Goal: Task Accomplishment & Management: Manage account settings

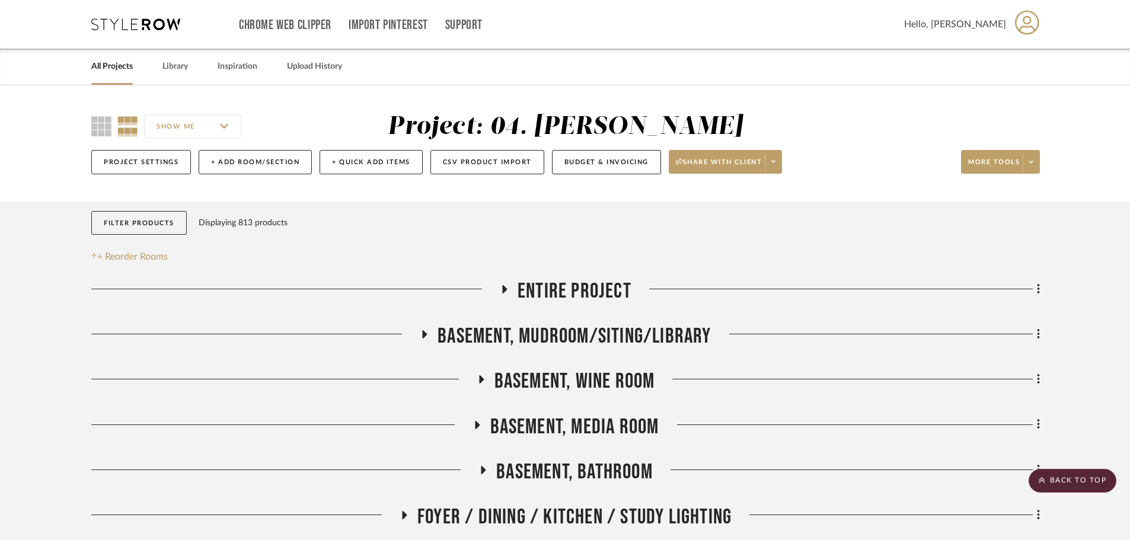
drag, startPoint x: 50, startPoint y: 380, endPoint x: 168, endPoint y: 122, distance: 284.2
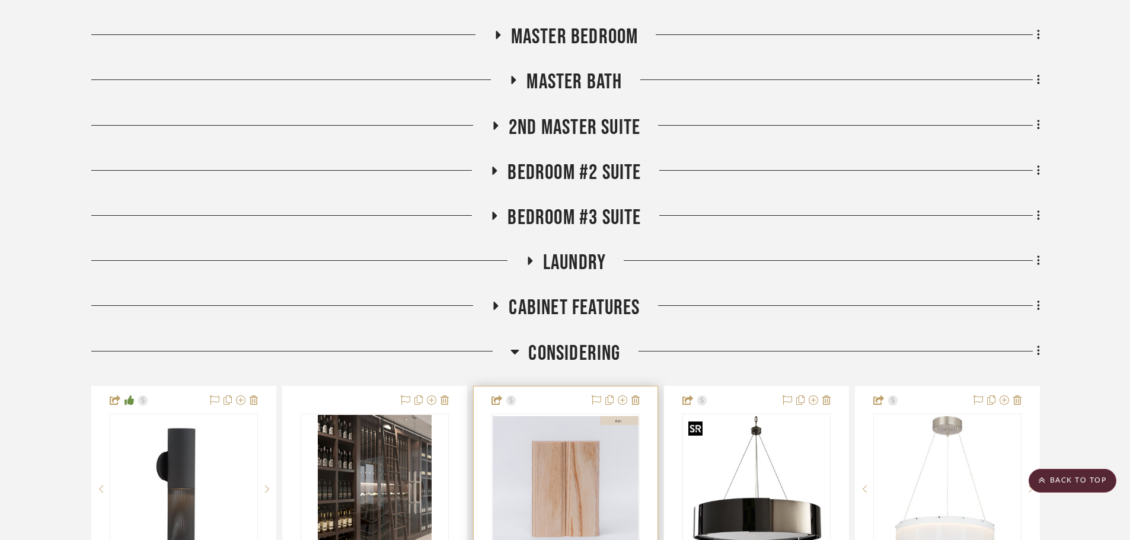
scroll to position [889, 0]
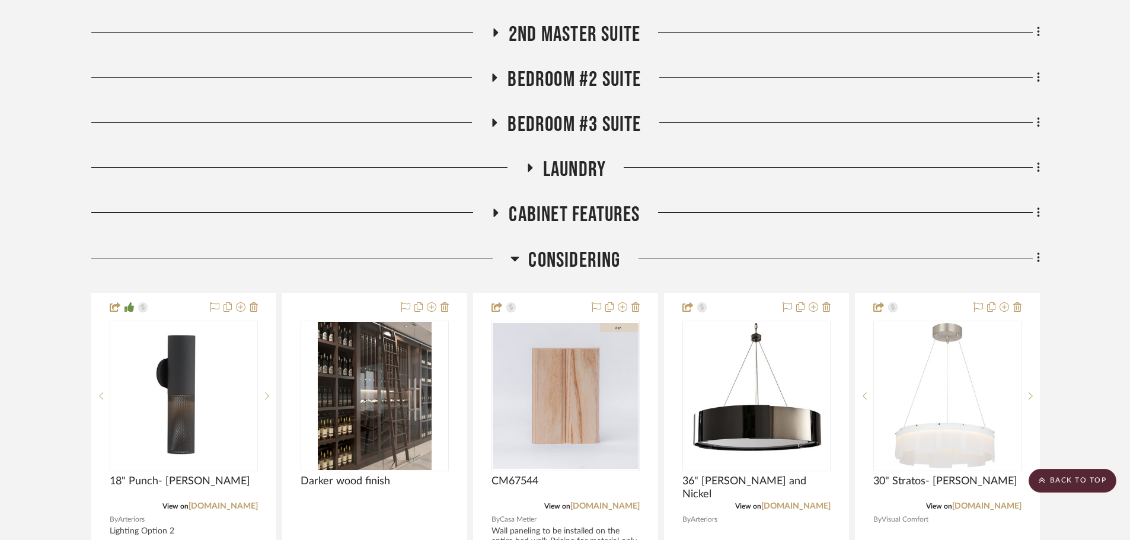
click at [572, 263] on span "Considering" at bounding box center [574, 260] width 92 height 25
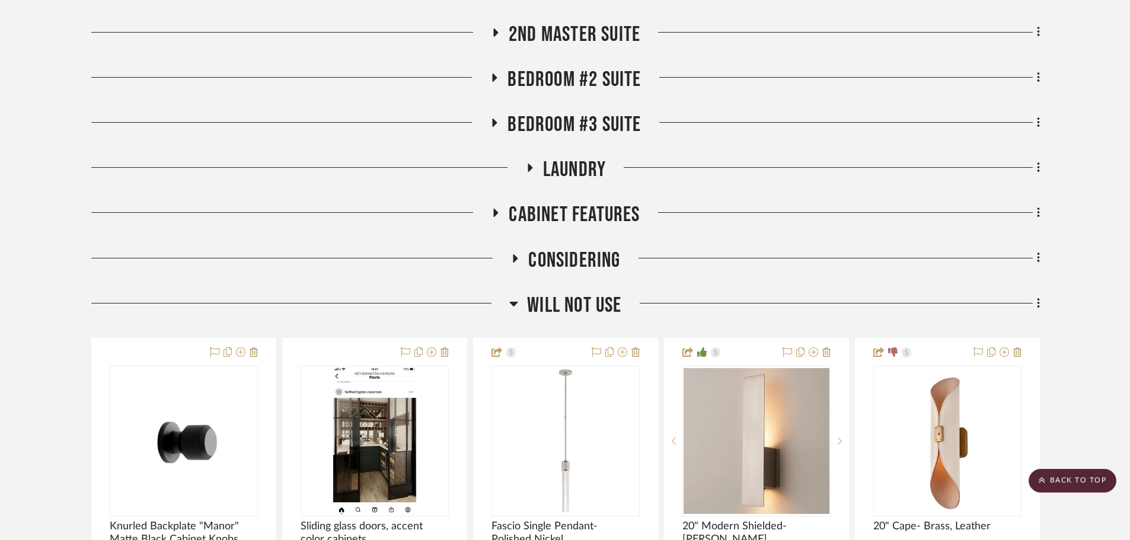
click at [568, 303] on span "Will NOT Use" at bounding box center [574, 305] width 94 height 25
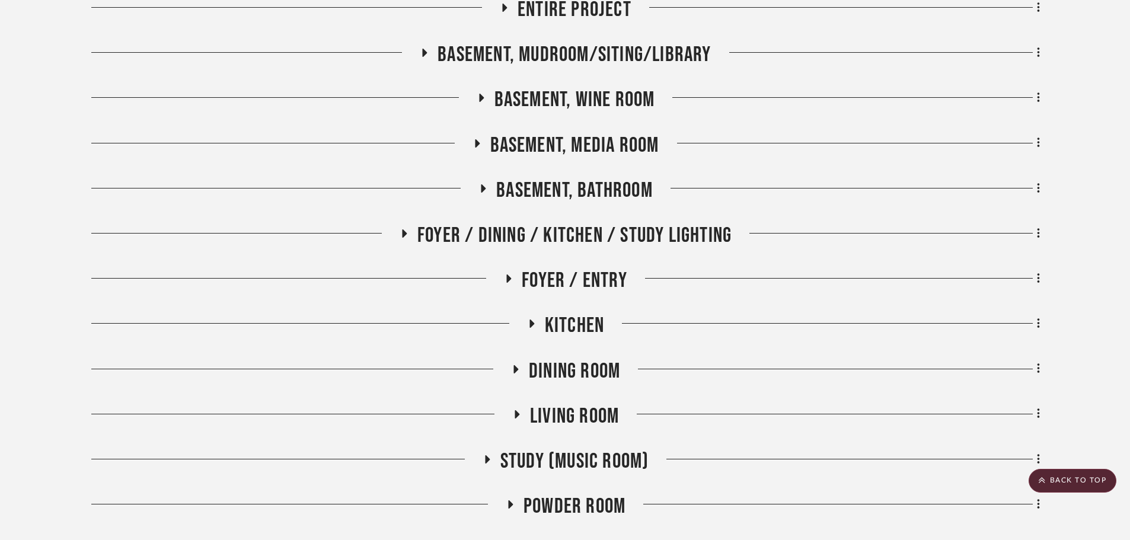
scroll to position [176, 0]
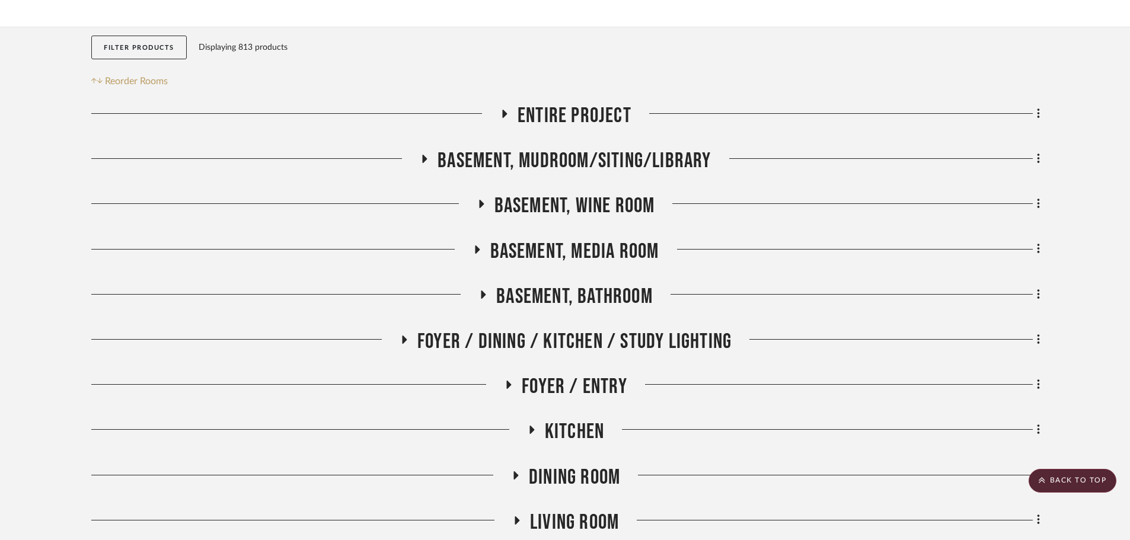
click at [551, 113] on span "Entire Project" at bounding box center [575, 115] width 114 height 25
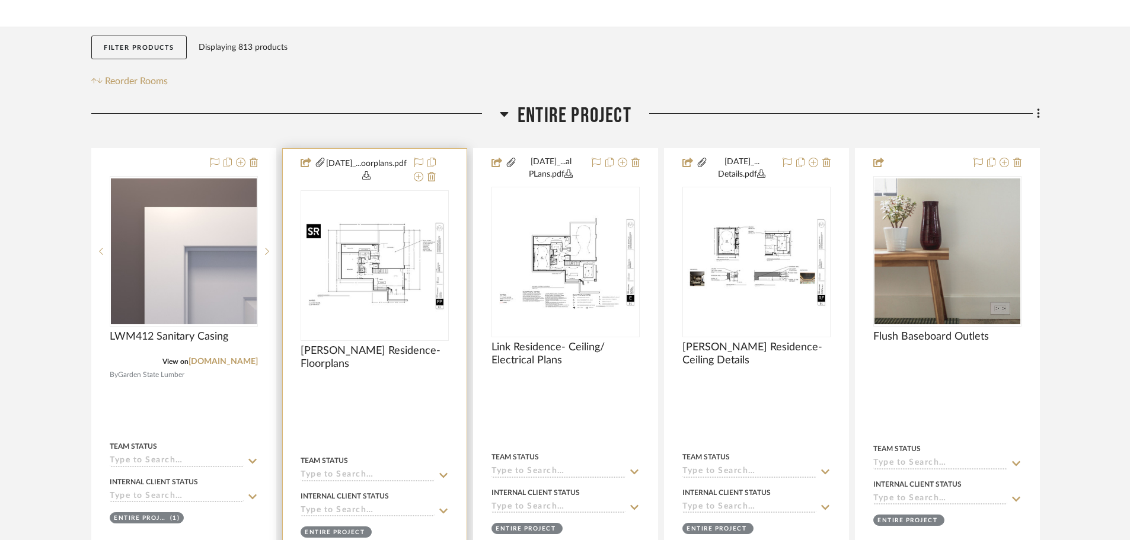
click at [394, 244] on img "0" at bounding box center [375, 266] width 146 height 94
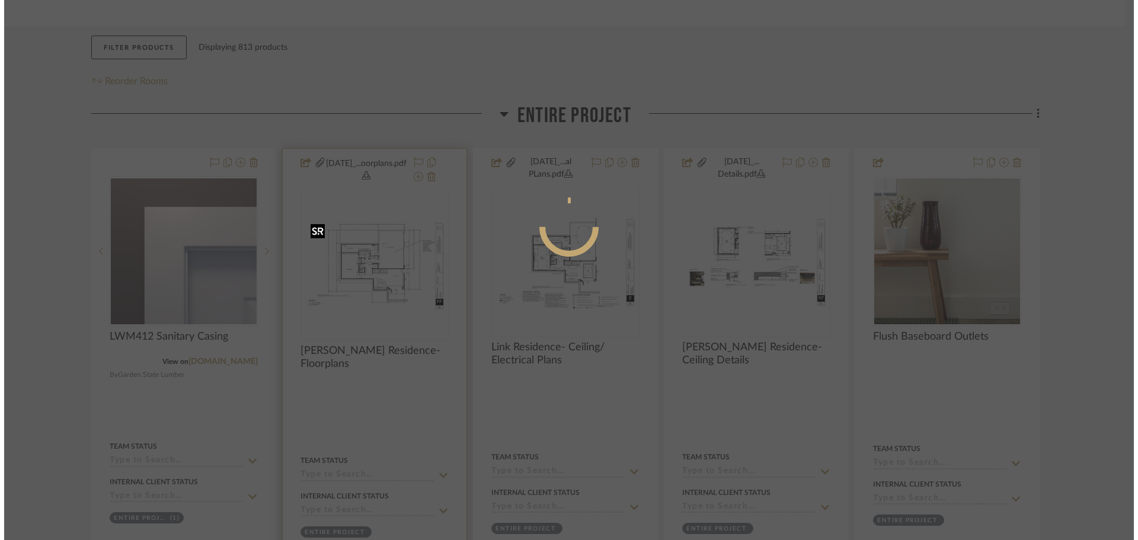
scroll to position [0, 0]
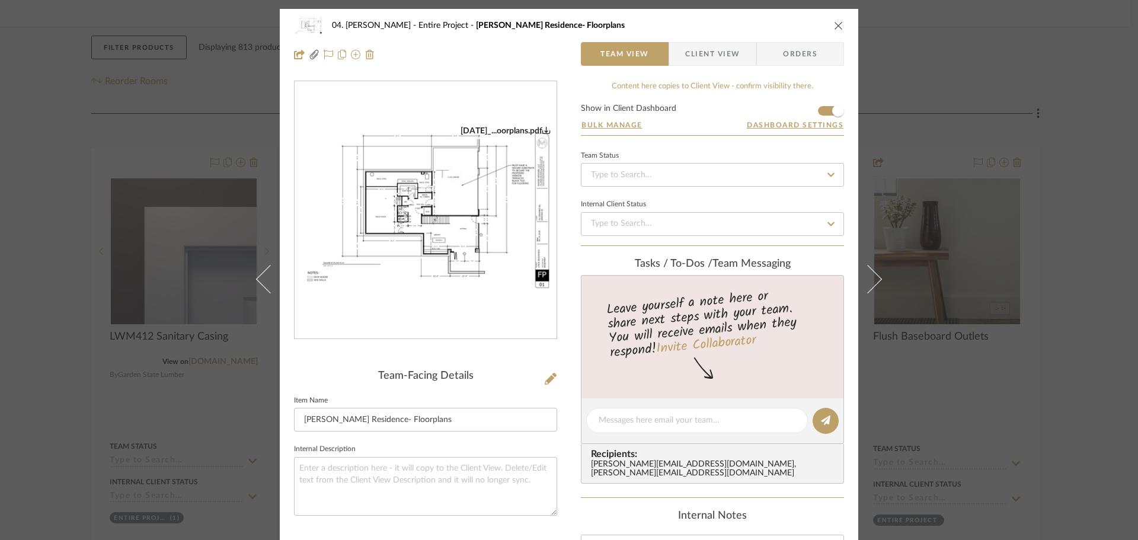
click at [472, 248] on img "0" at bounding box center [426, 211] width 262 height 170
click at [72, 259] on div "04. [PERSON_NAME] Entire Project [PERSON_NAME] Residence- Floorplans Team View …" at bounding box center [569, 270] width 1138 height 540
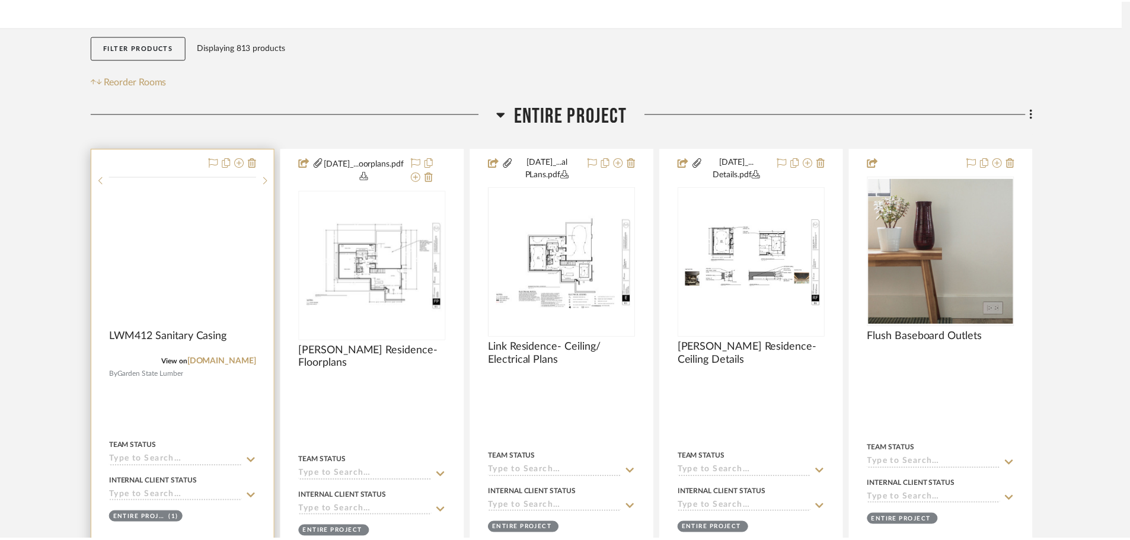
scroll to position [176, 0]
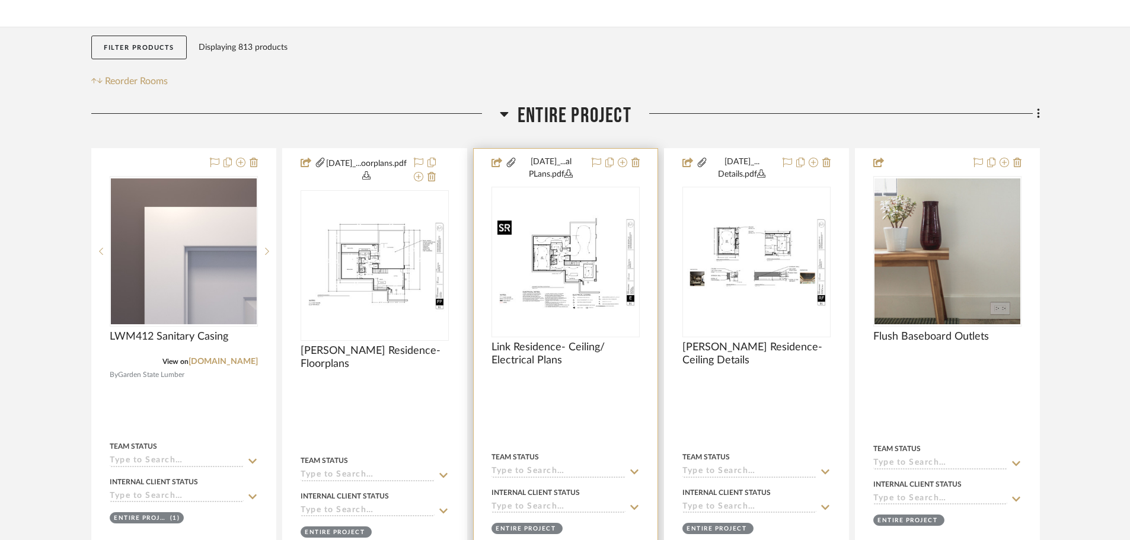
click at [564, 282] on img "0" at bounding box center [566, 262] width 146 height 94
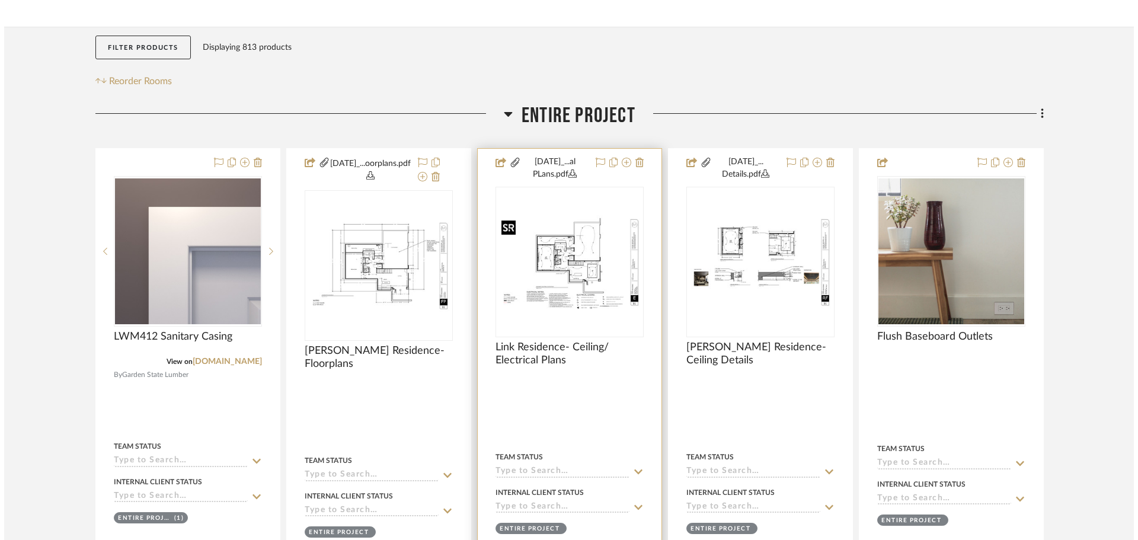
scroll to position [0, 0]
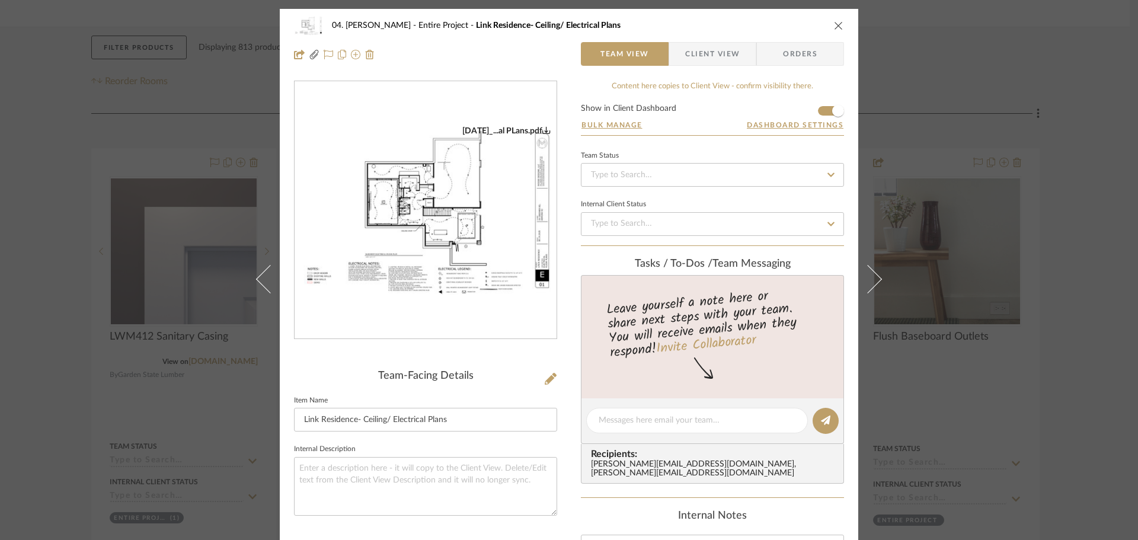
click at [386, 201] on img "0" at bounding box center [426, 211] width 262 height 170
click at [77, 249] on div "04. [PERSON_NAME] Entire Project Link Residence- Ceiling/ Electrical Plans Team…" at bounding box center [569, 270] width 1138 height 540
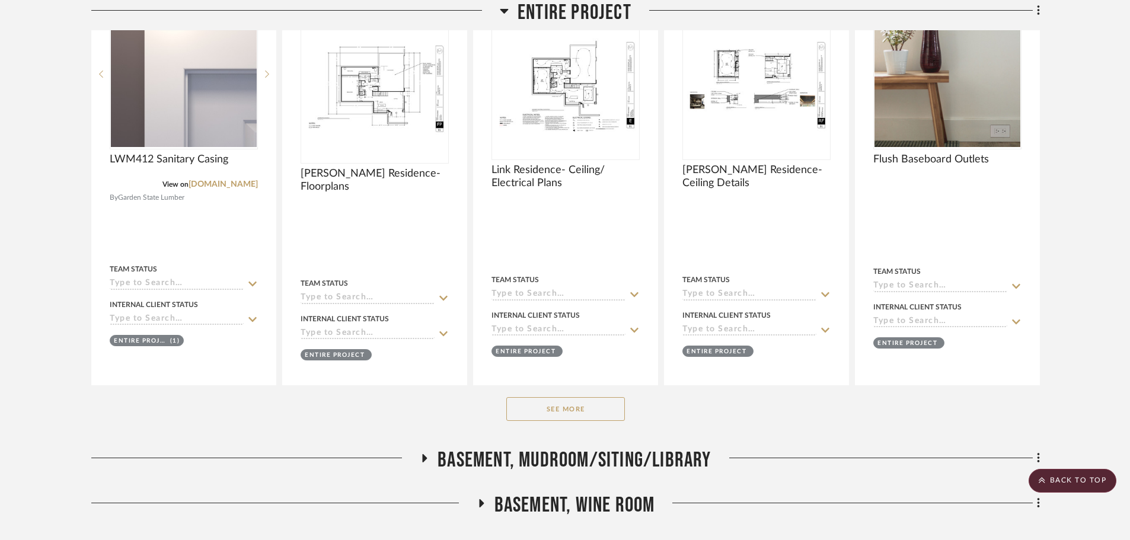
scroll to position [353, 0]
click at [598, 408] on button "See More" at bounding box center [565, 409] width 119 height 24
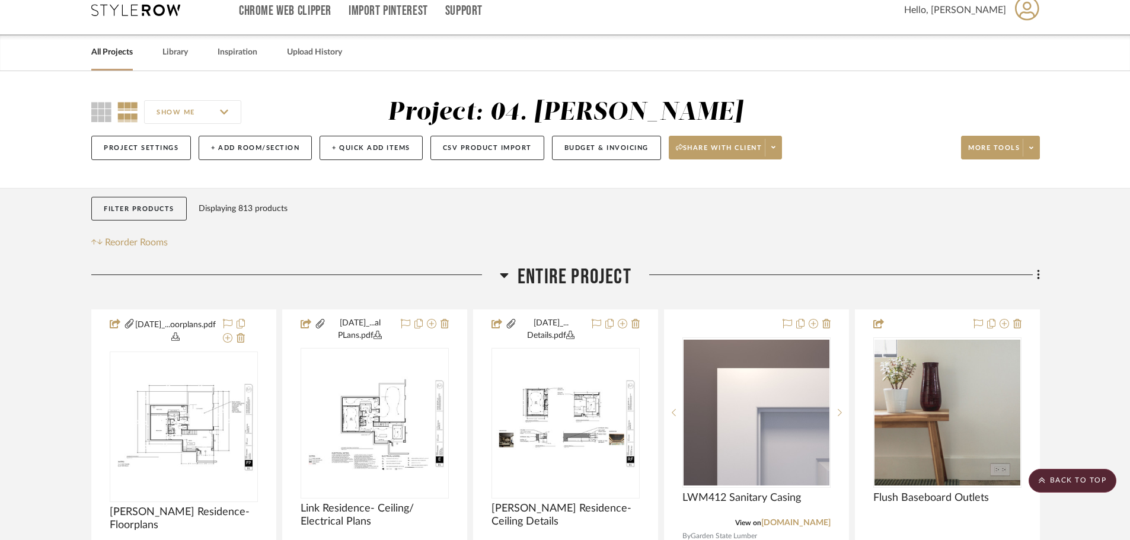
scroll to position [0, 0]
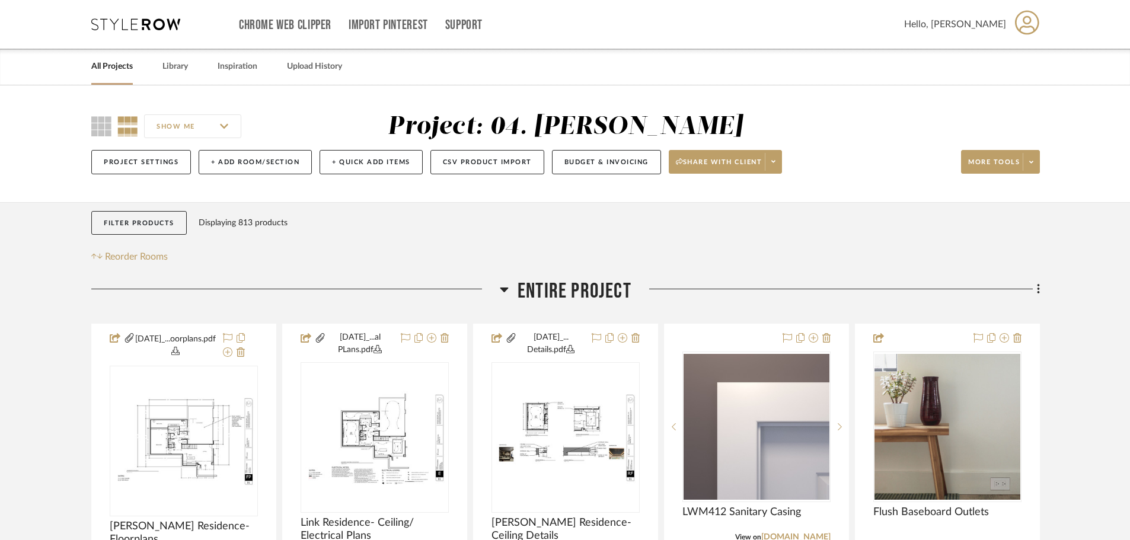
click at [610, 295] on span "Entire Project" at bounding box center [575, 291] width 114 height 25
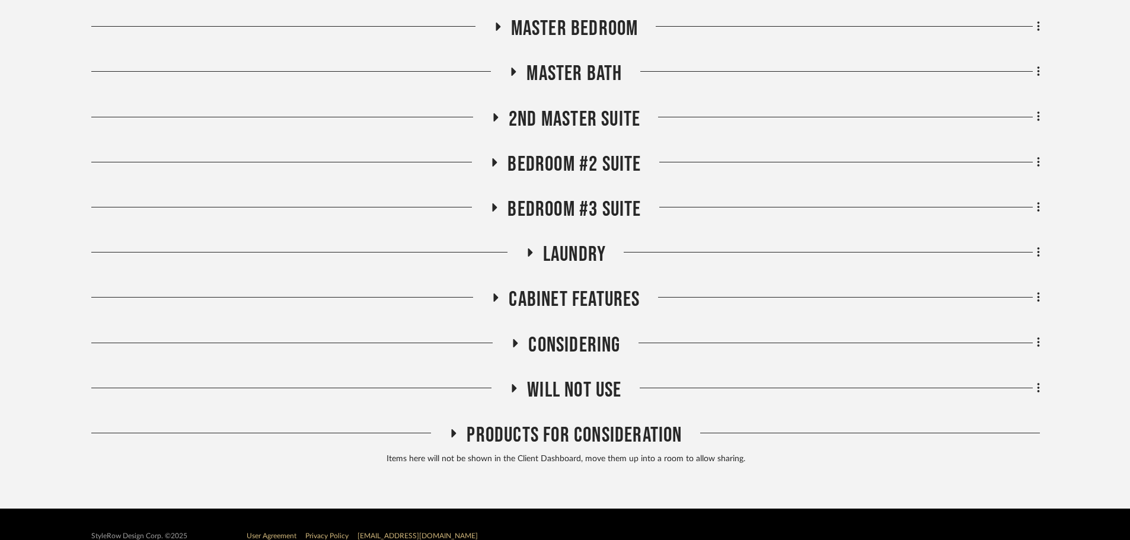
scroll to position [828, 0]
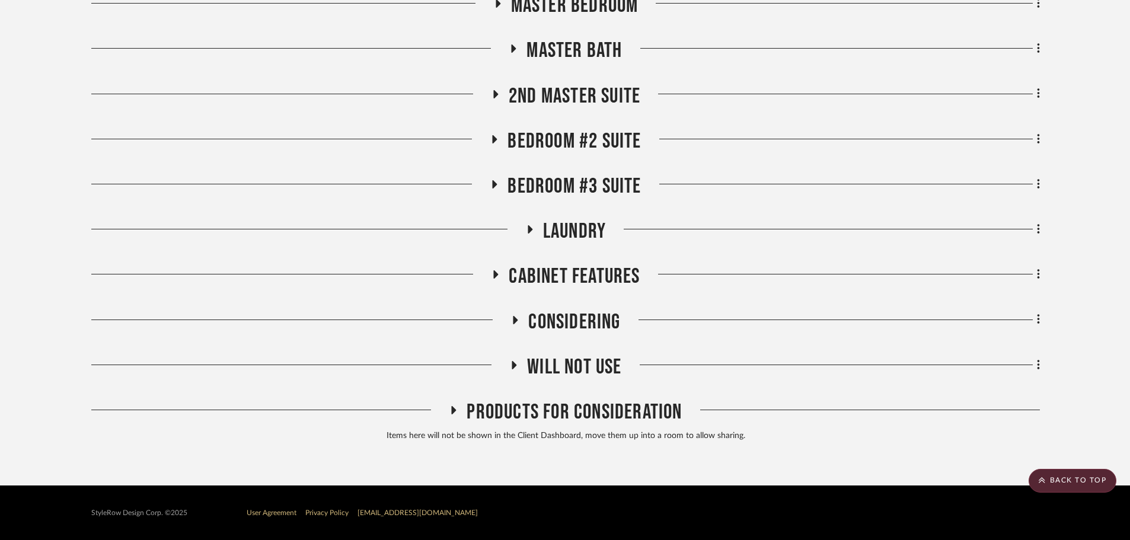
click at [459, 414] on icon at bounding box center [453, 410] width 14 height 9
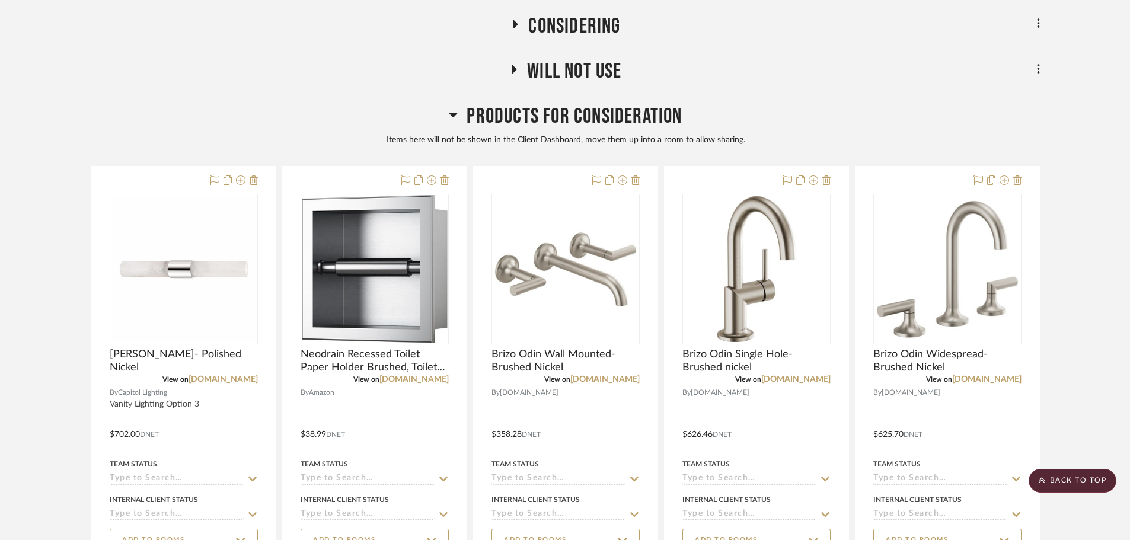
scroll to position [1124, 0]
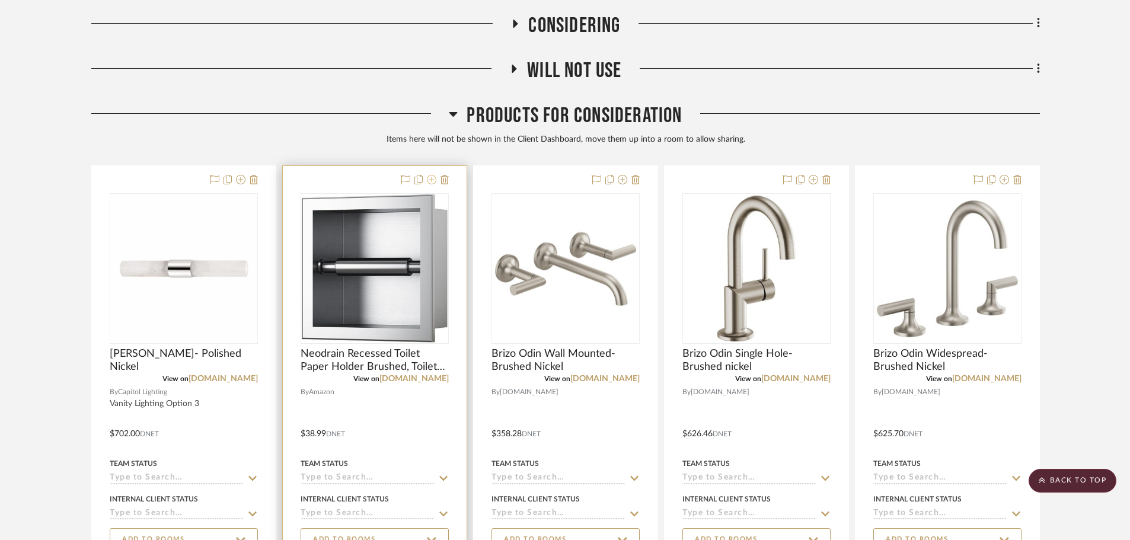
click at [429, 181] on icon at bounding box center [431, 179] width 9 height 9
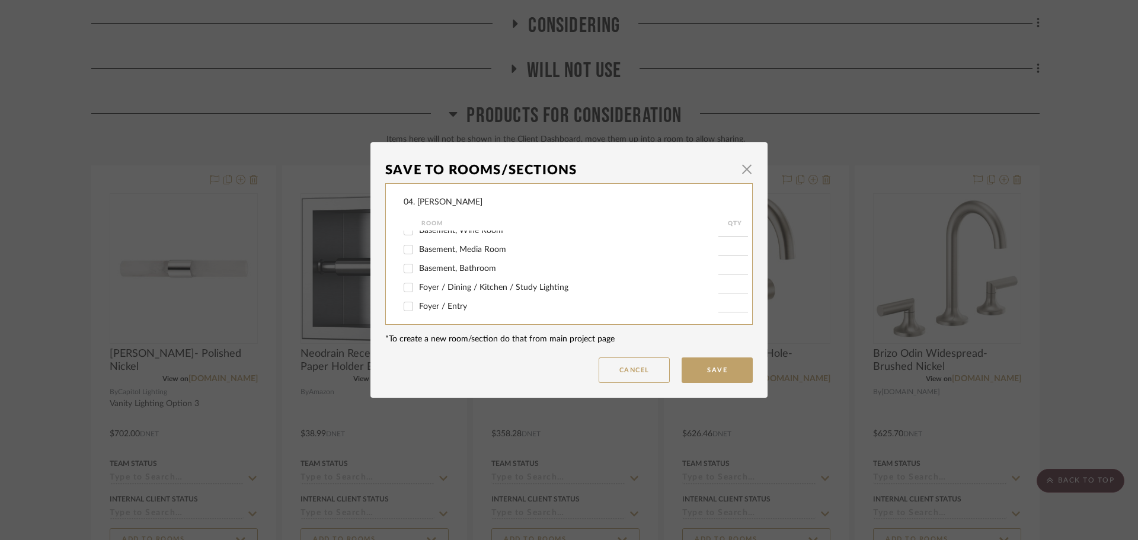
scroll to position [59, 0]
click at [435, 255] on span "Basement, Bathroom" at bounding box center [457, 257] width 77 height 8
click at [418, 255] on input "Basement, Bathroom" at bounding box center [408, 256] width 19 height 19
checkbox input "true"
type input "1"
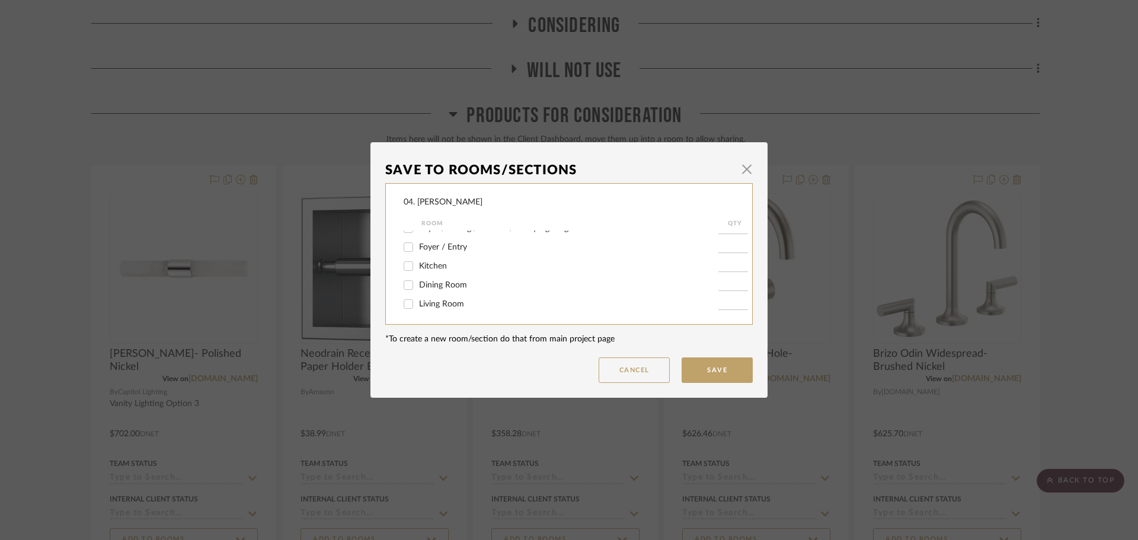
scroll to position [317, 0]
click at [721, 365] on button "Save" at bounding box center [717, 370] width 71 height 25
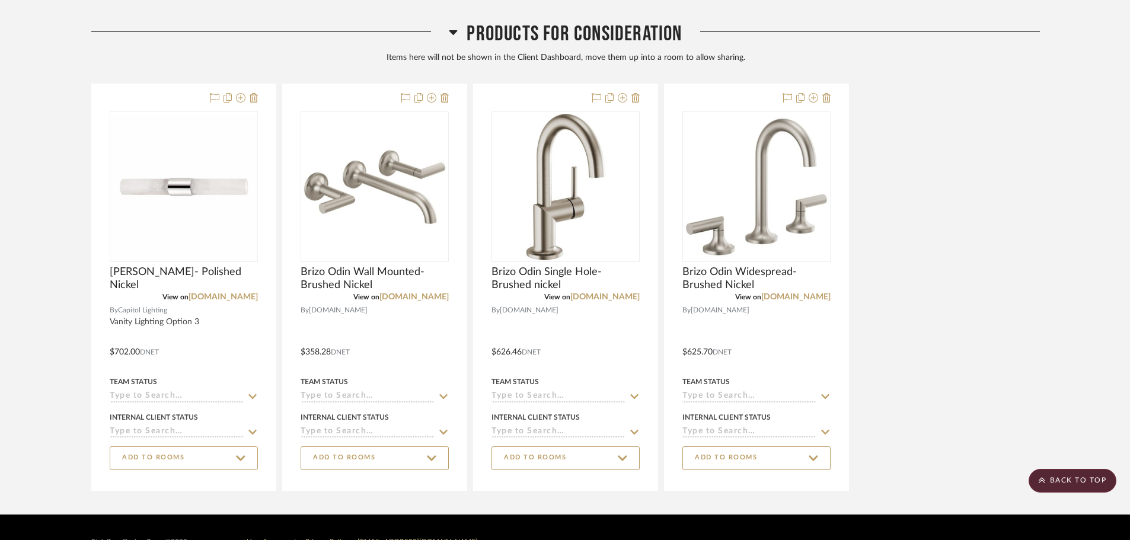
scroll to position [1235, 0]
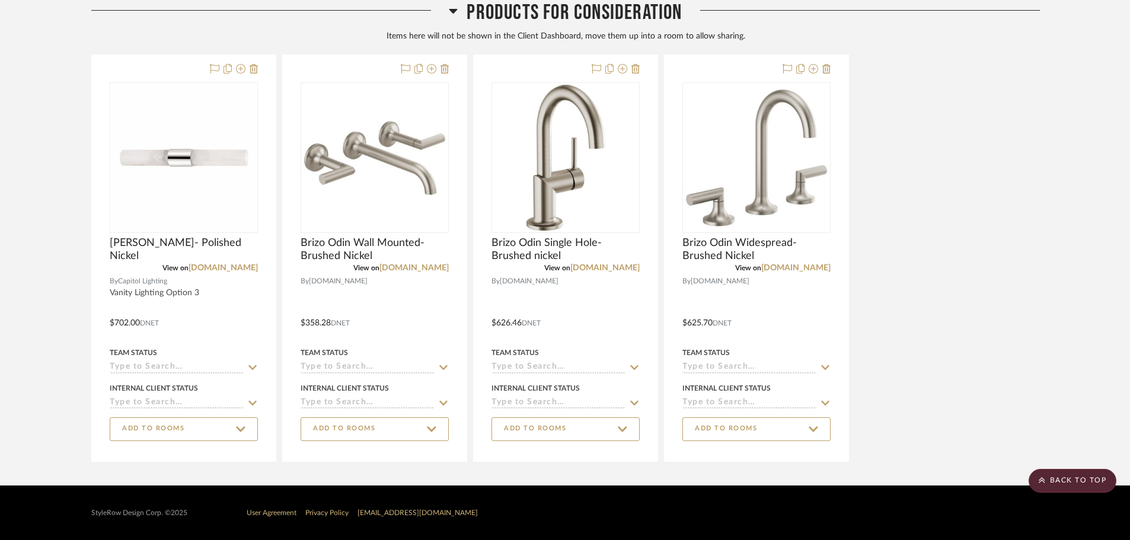
click at [944, 399] on div "[PERSON_NAME]- Polished Nickel View on [DOMAIN_NAME] By Capitol Lighting Vanity…" at bounding box center [565, 258] width 949 height 407
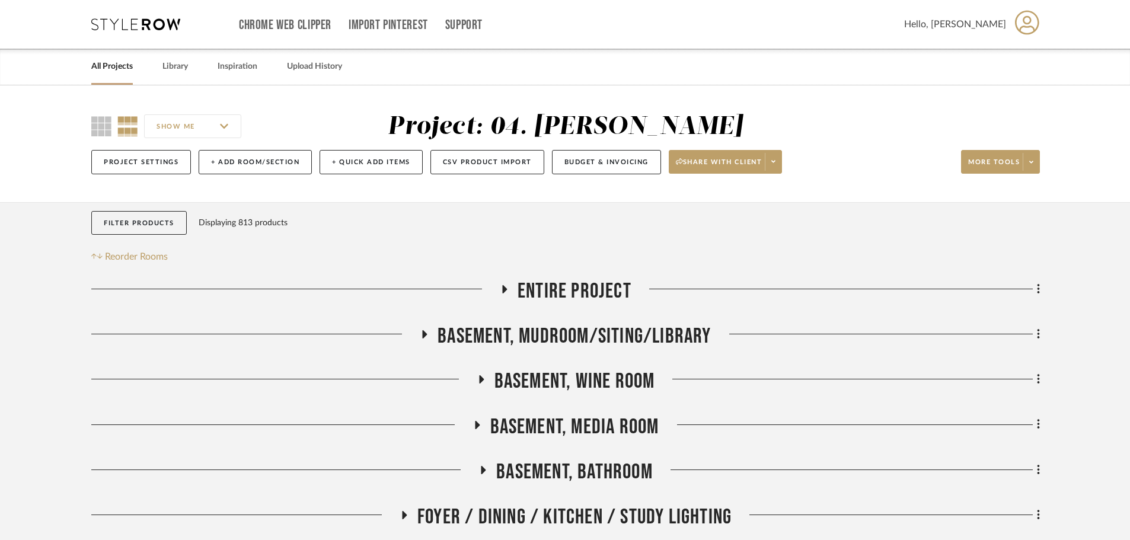
scroll to position [237, 0]
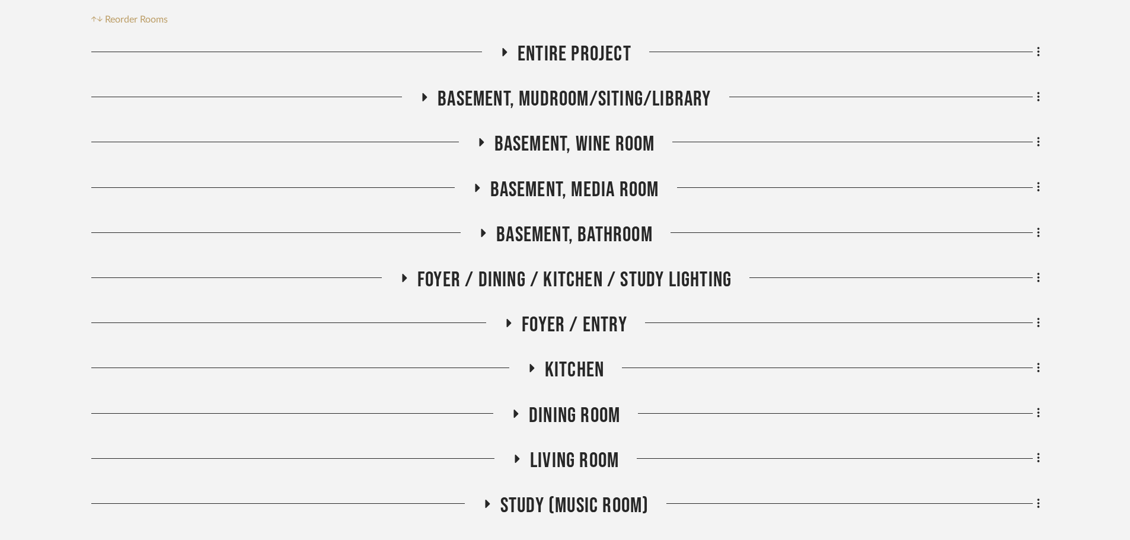
click at [573, 229] on span "Basement, Bathroom" at bounding box center [574, 234] width 157 height 25
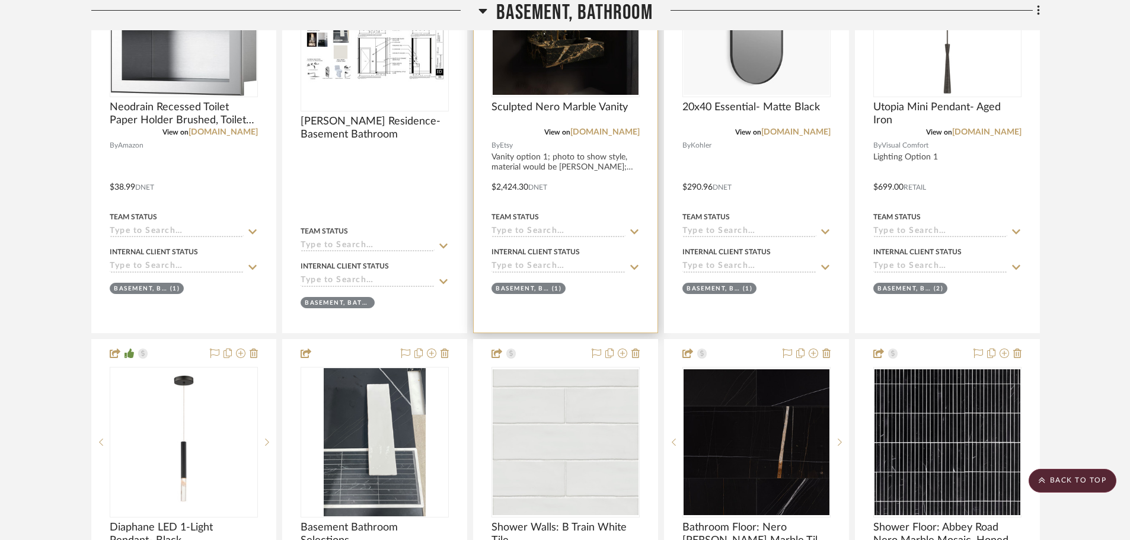
scroll to position [712, 0]
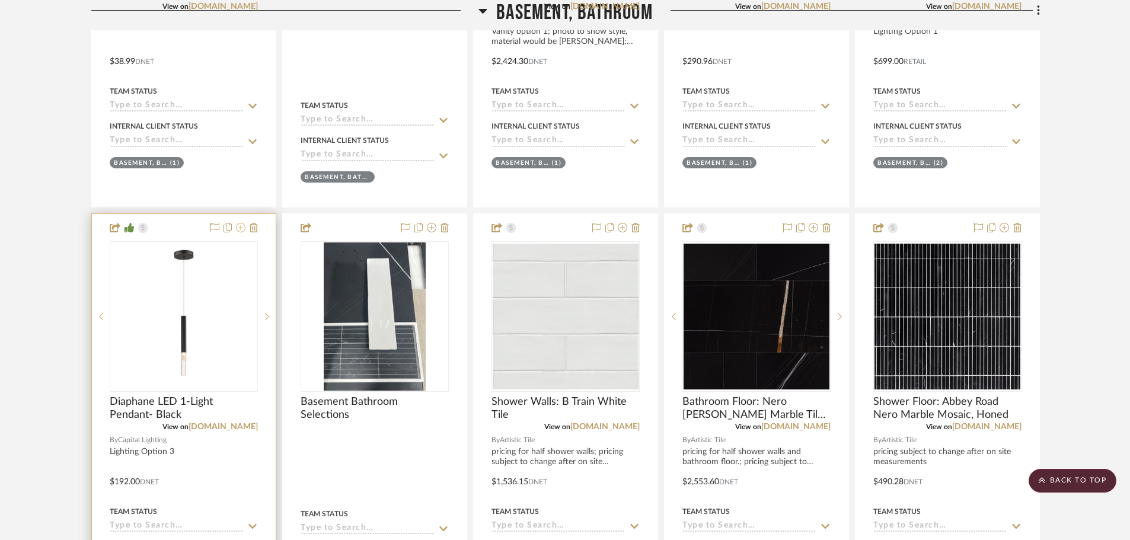
click at [243, 231] on icon at bounding box center [240, 227] width 9 height 9
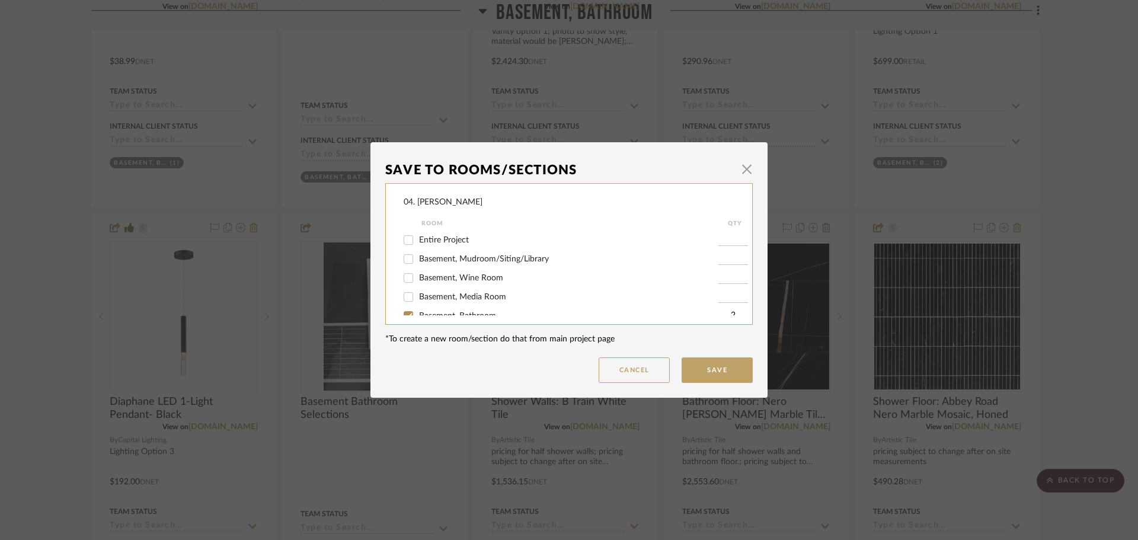
scroll to position [59, 0]
click at [30, 343] on div "Save To Rooms/Sections × 04. [PERSON_NAME] Room QTY Entire Project Basement, Mu…" at bounding box center [569, 270] width 1138 height 540
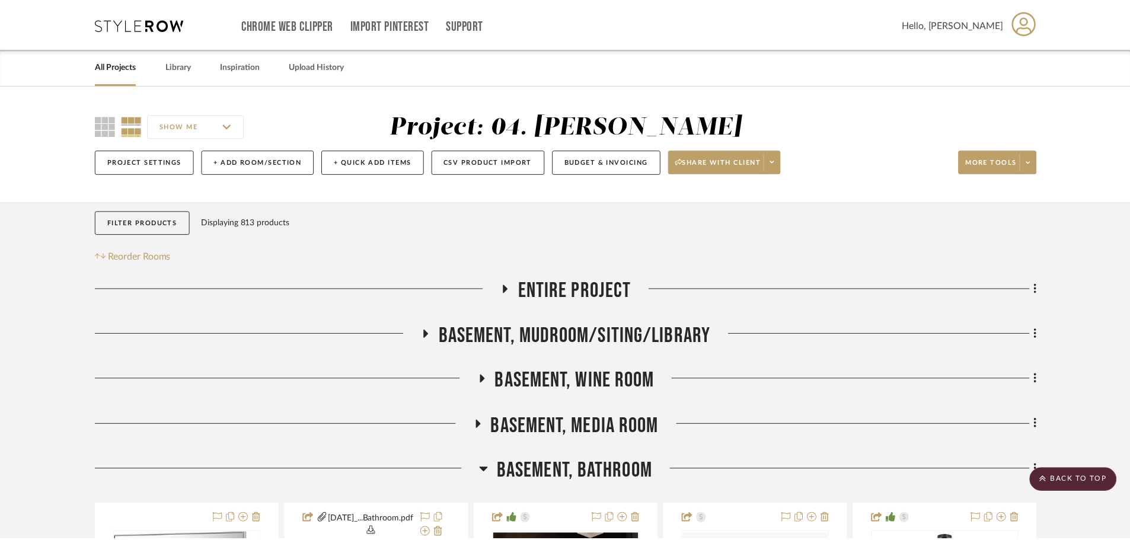
scroll to position [712, 0]
